Goal: Check status: Check status

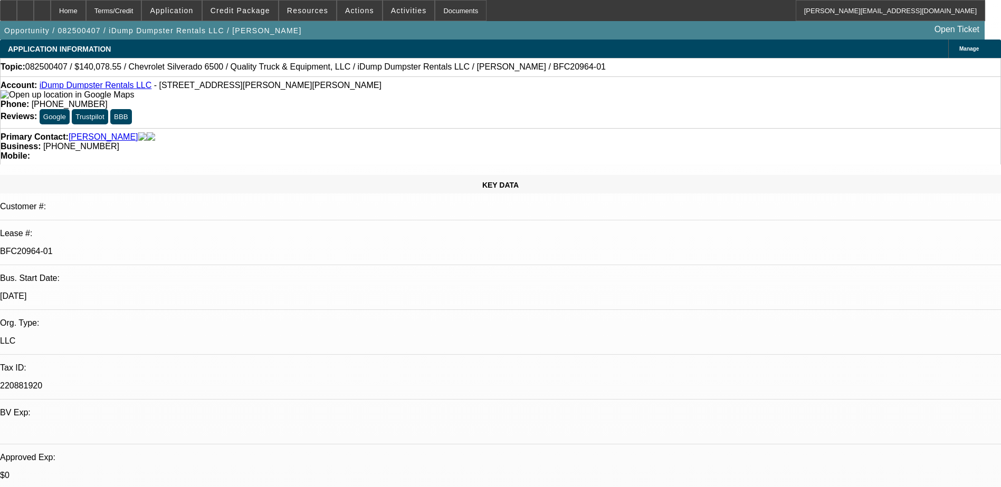
select select "0"
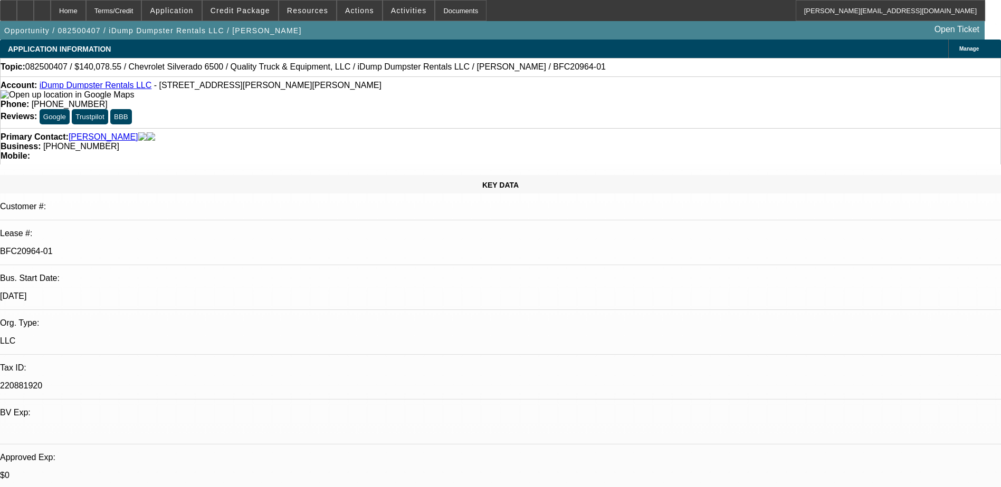
select select "0"
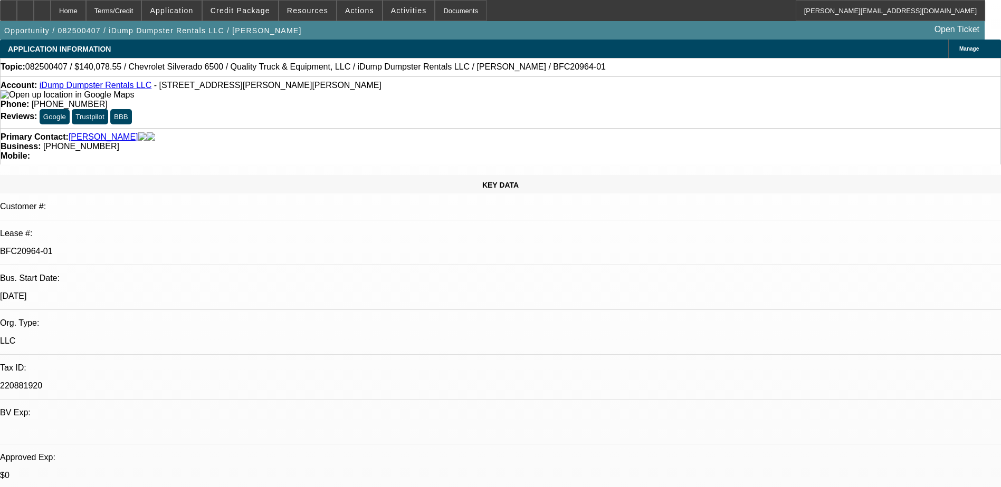
select select "0"
select select "1"
select select "6"
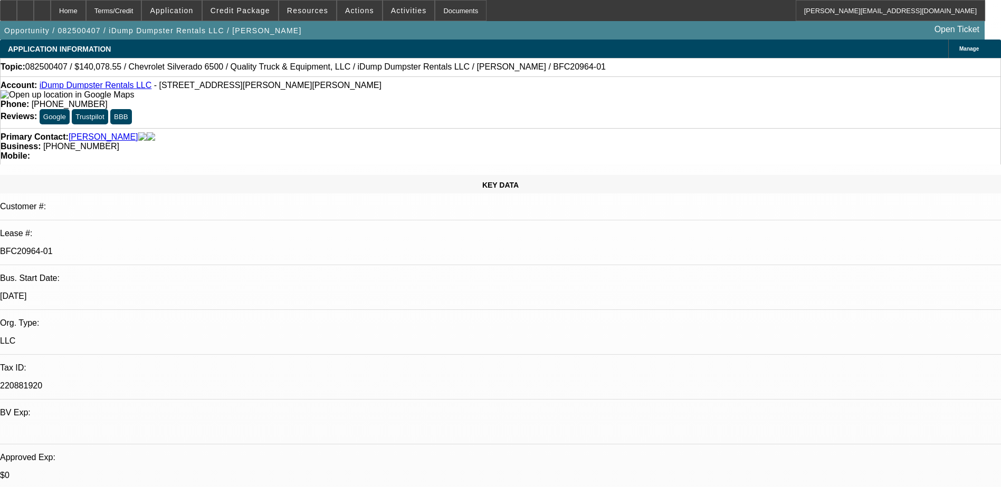
select select "1"
select select "6"
select select "1"
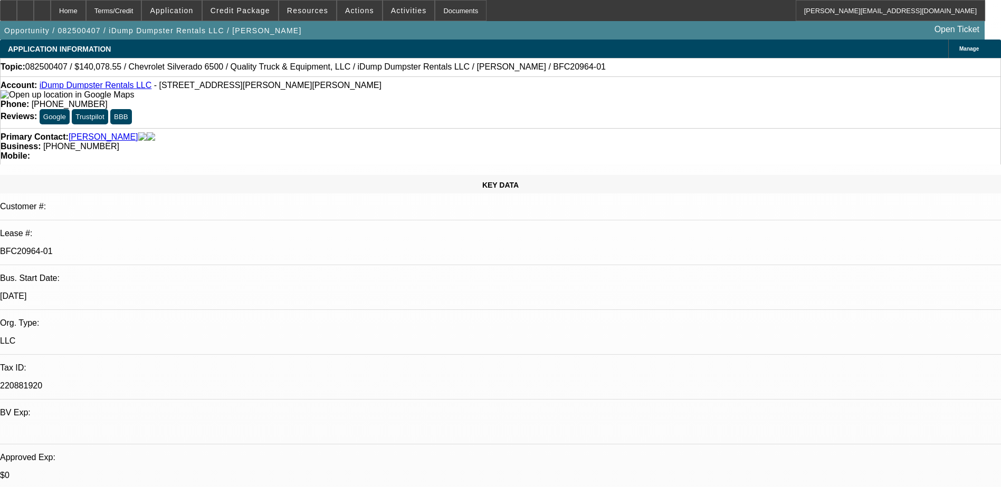
select select "6"
select select "1"
select select "6"
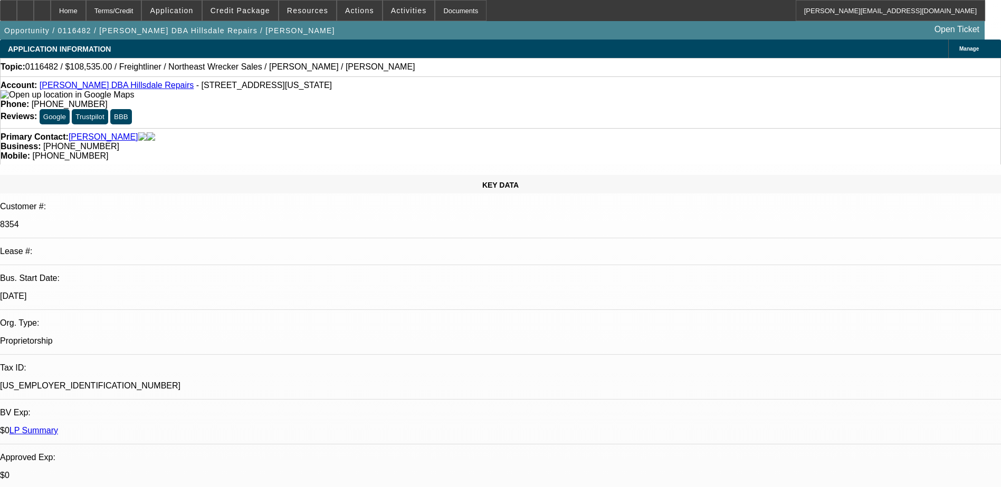
select select "0"
select select "2"
select select "0"
select select "6"
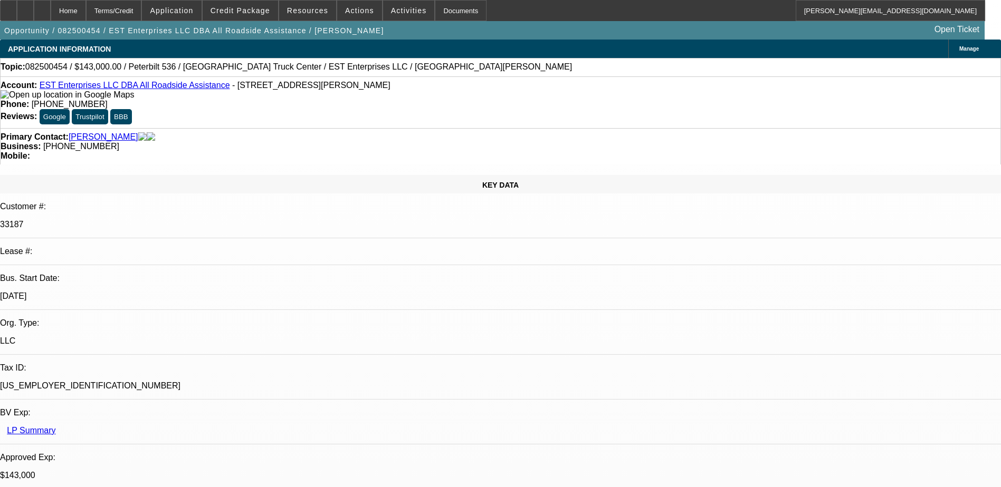
select select "0"
select select "2"
select select "0"
select select "6"
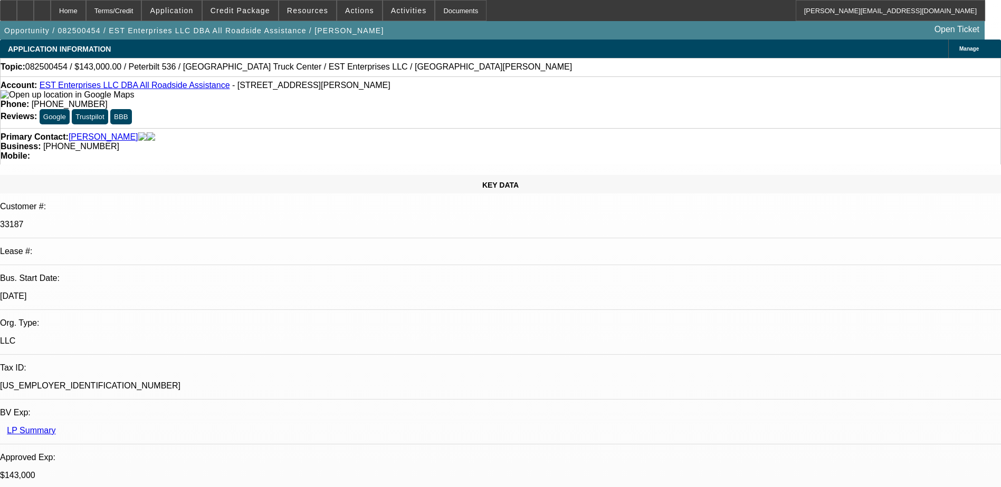
select select "0"
select select "2"
select select "0"
select select "6"
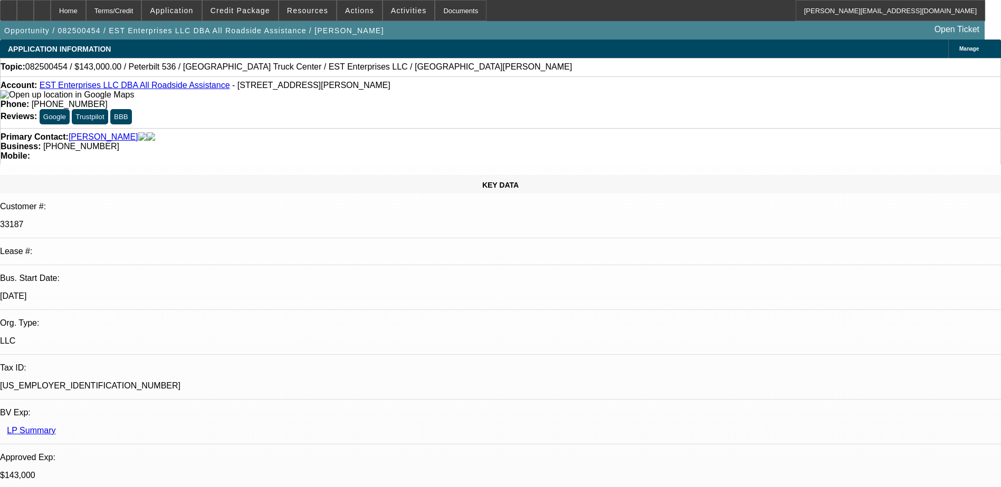
select select "0"
select select "2"
select select "0"
select select "6"
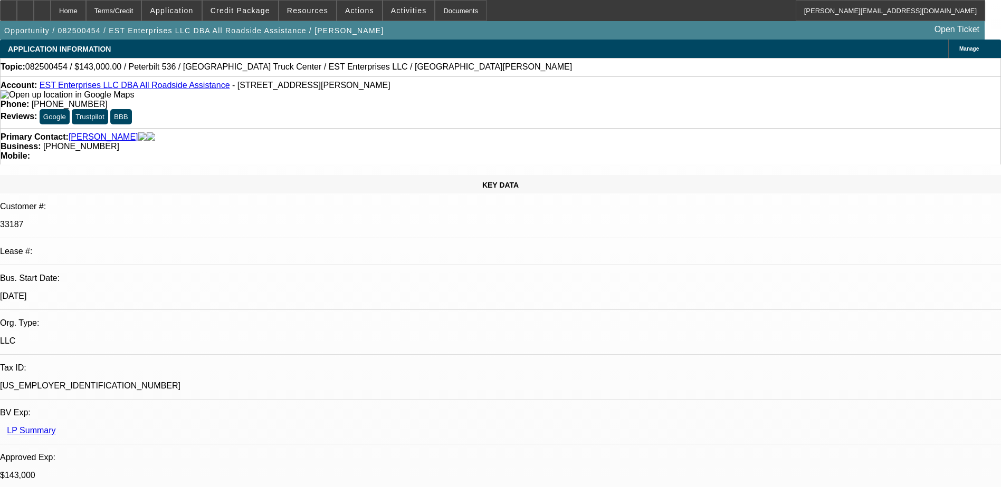
select select "0"
select select "2"
select select "0.1"
select select "4"
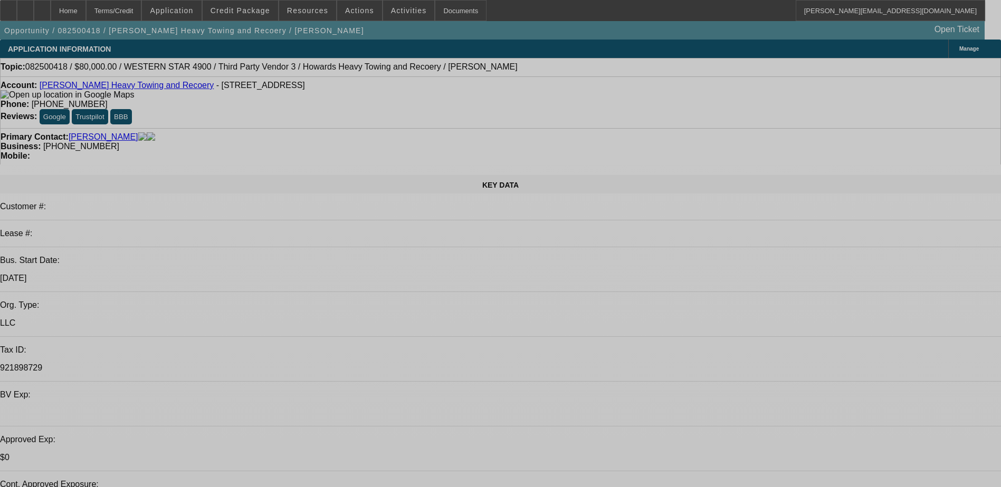
select select "0"
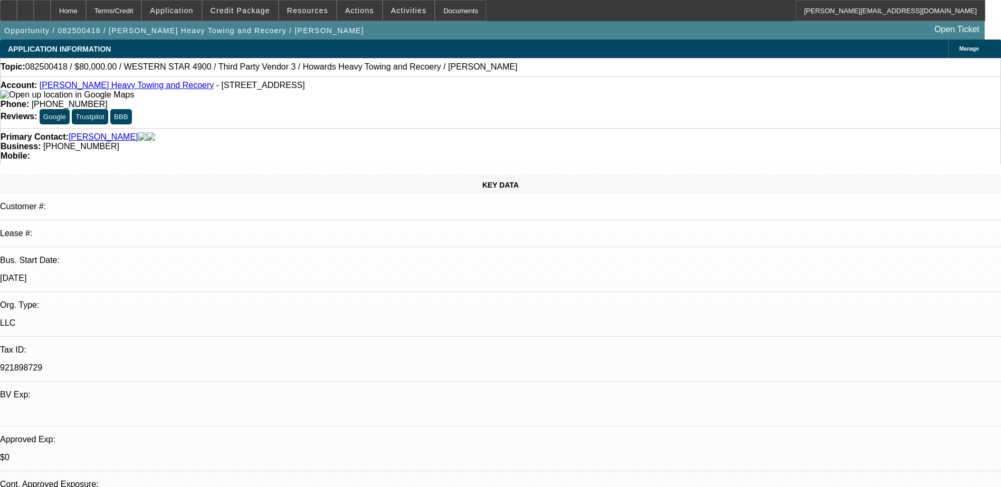
select select "0"
select select "0.1"
select select "0"
select select "0.1"
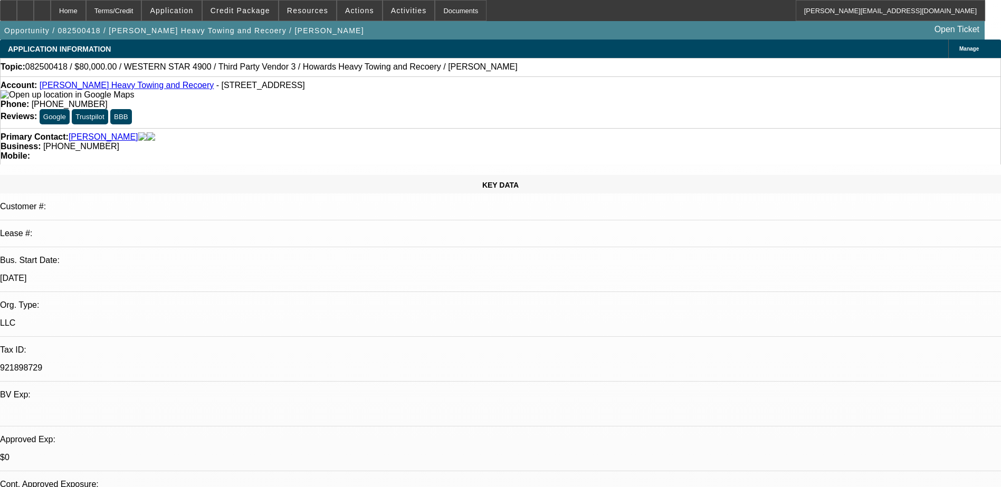
select select "0"
select select "0.1"
select select "0"
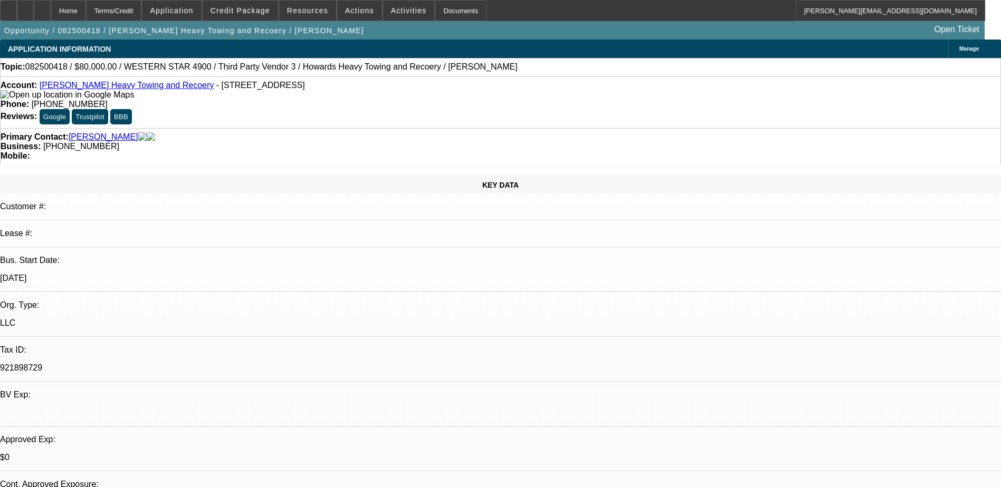
select select "0.1"
select select "1"
select select "2"
select select "4"
select select "1"
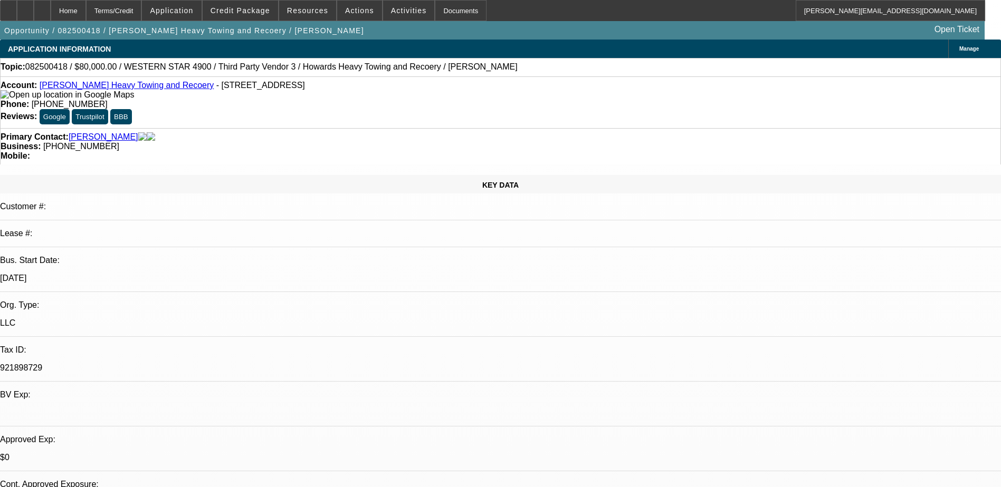
select select "2"
select select "4"
select select "1"
select select "2"
select select "4"
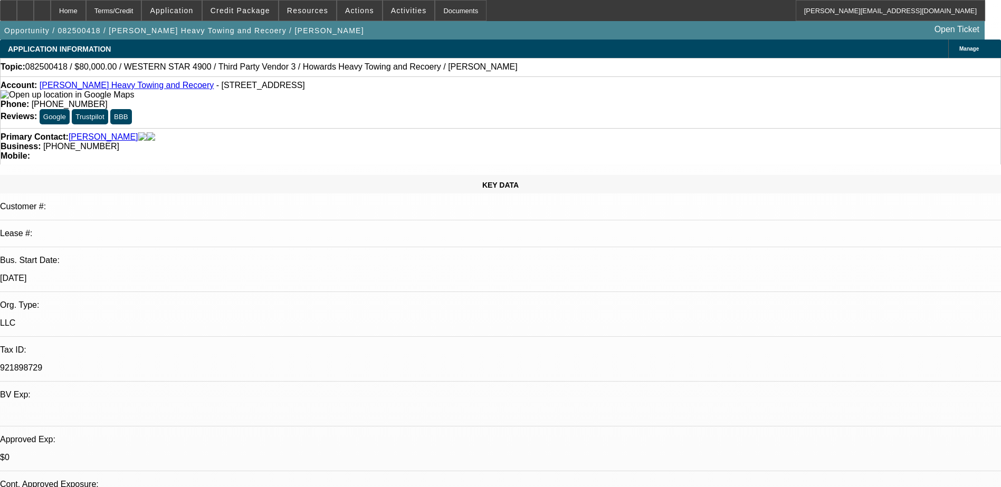
select select "1"
select select "2"
select select "4"
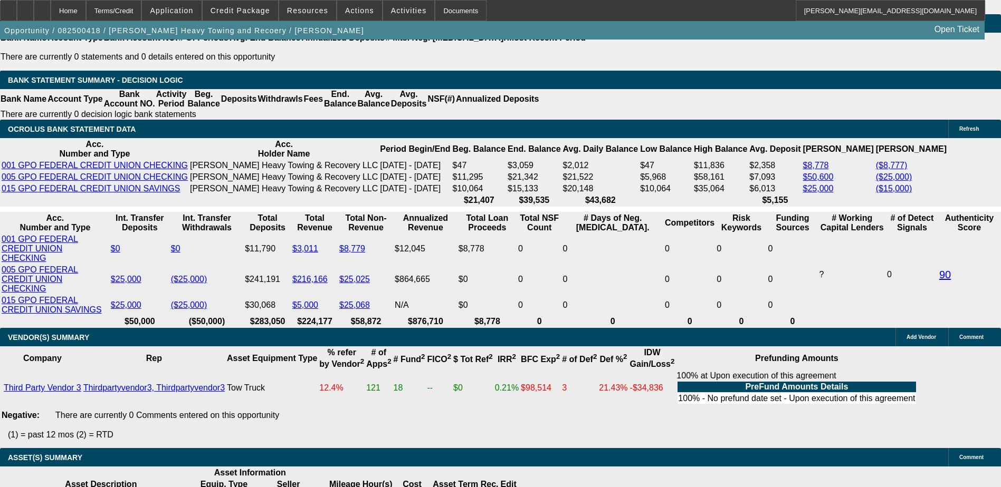
scroll to position [1794, 0]
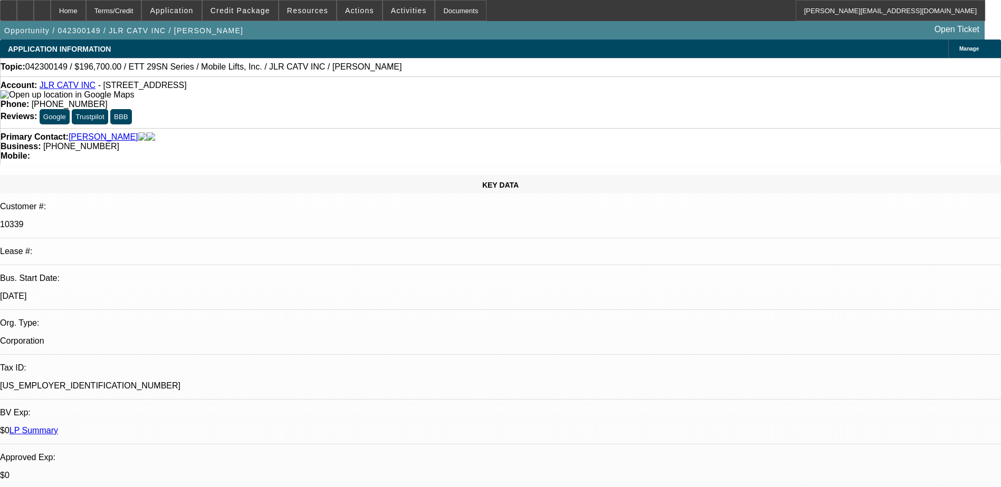
select select "0"
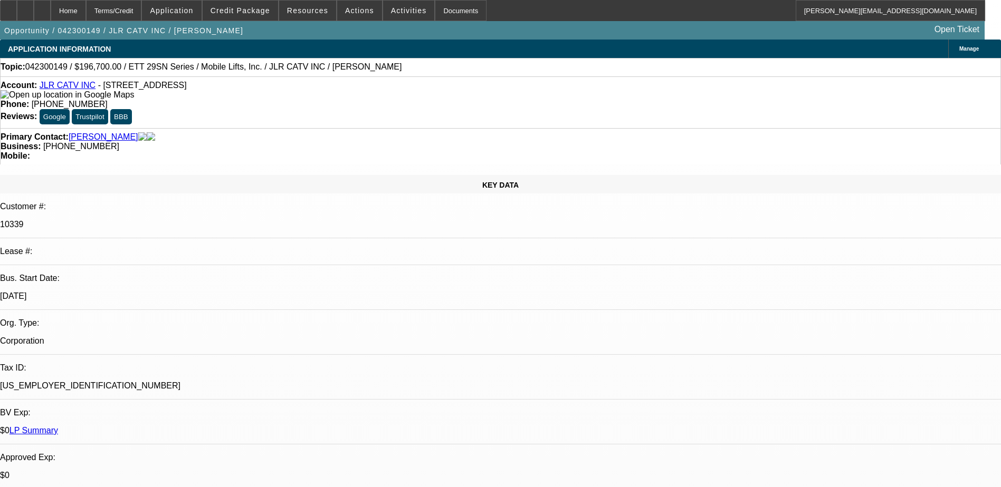
select select "0"
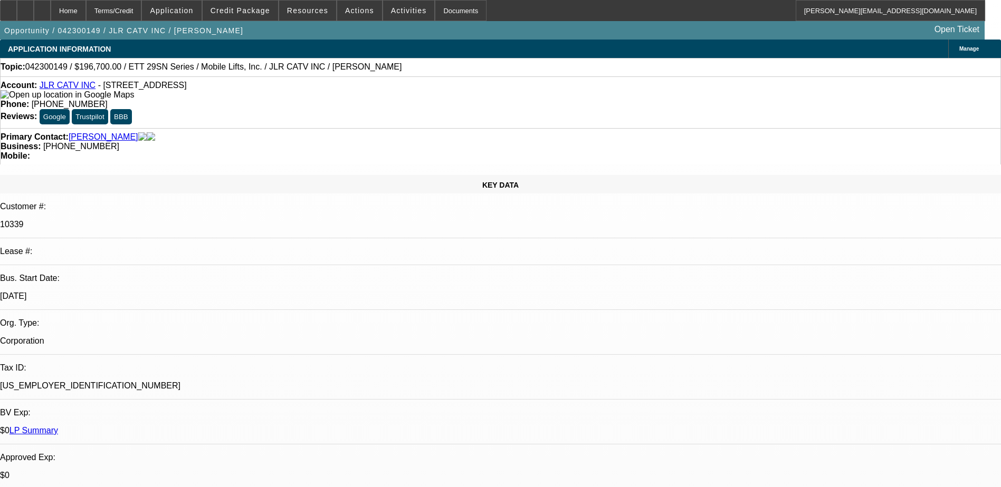
select select "0"
select select "1"
select select "6"
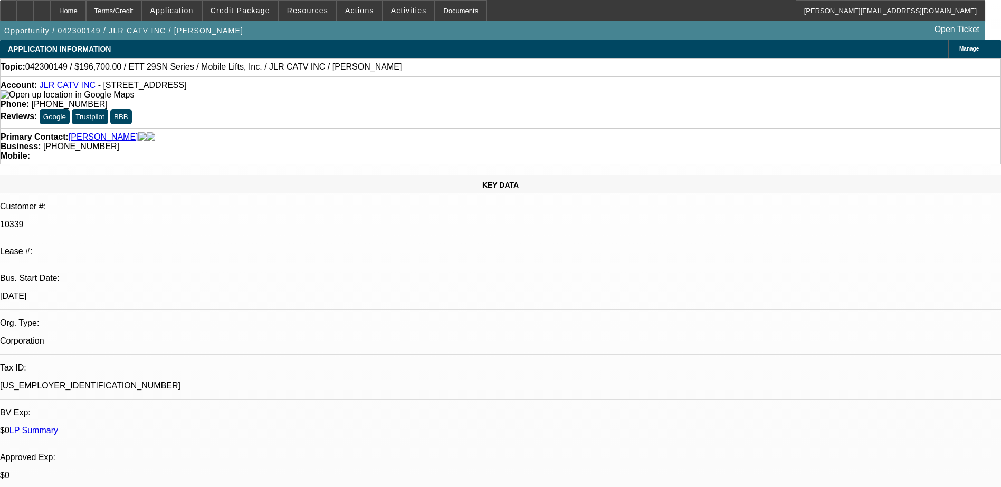
select select "1"
select select "6"
select select "1"
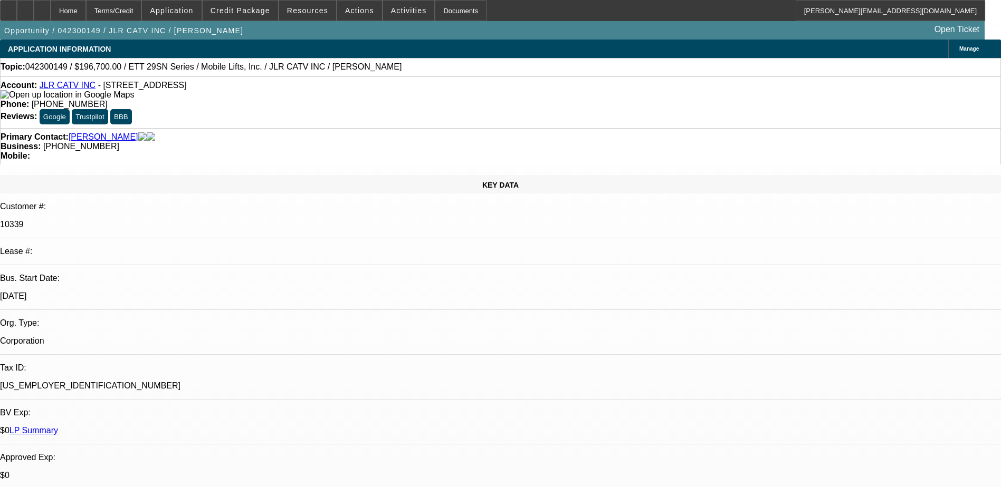
select select "6"
select select "1"
select select "6"
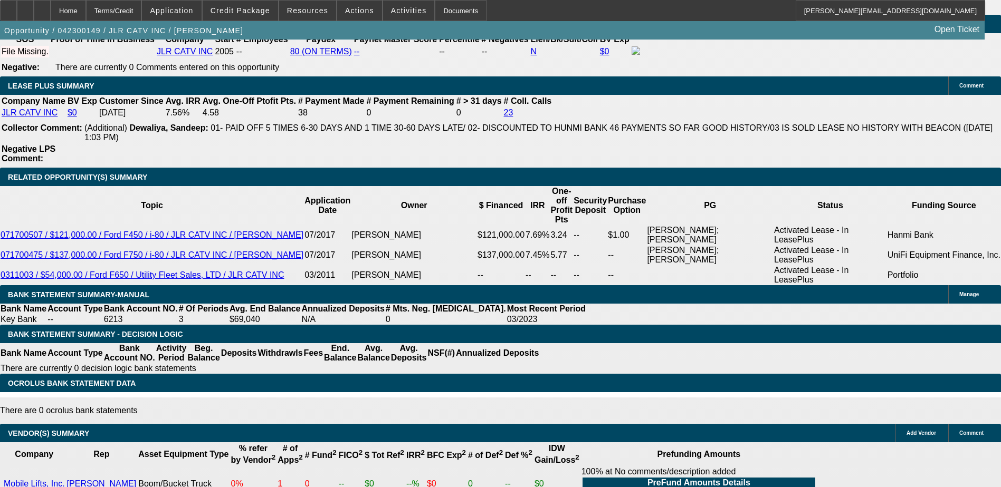
scroll to position [1978, 0]
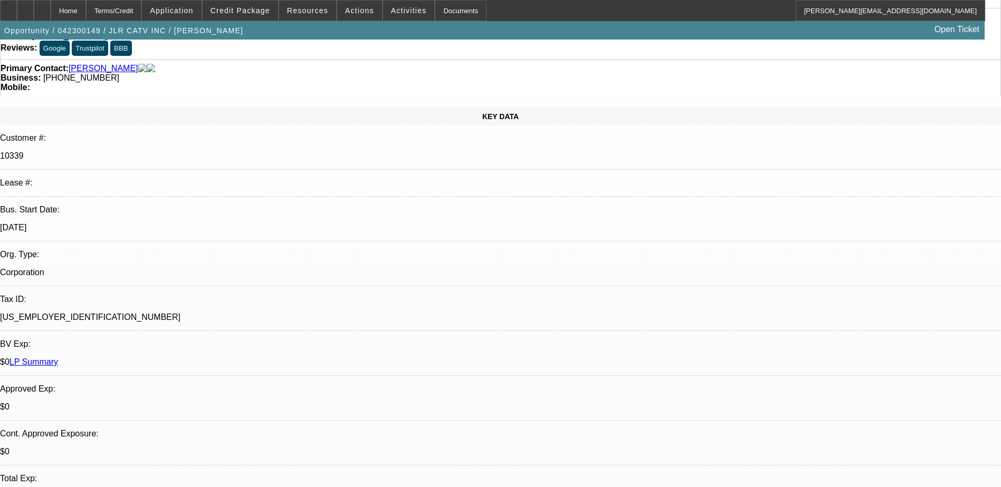
scroll to position [0, 0]
